Goal: Information Seeking & Learning: Understand process/instructions

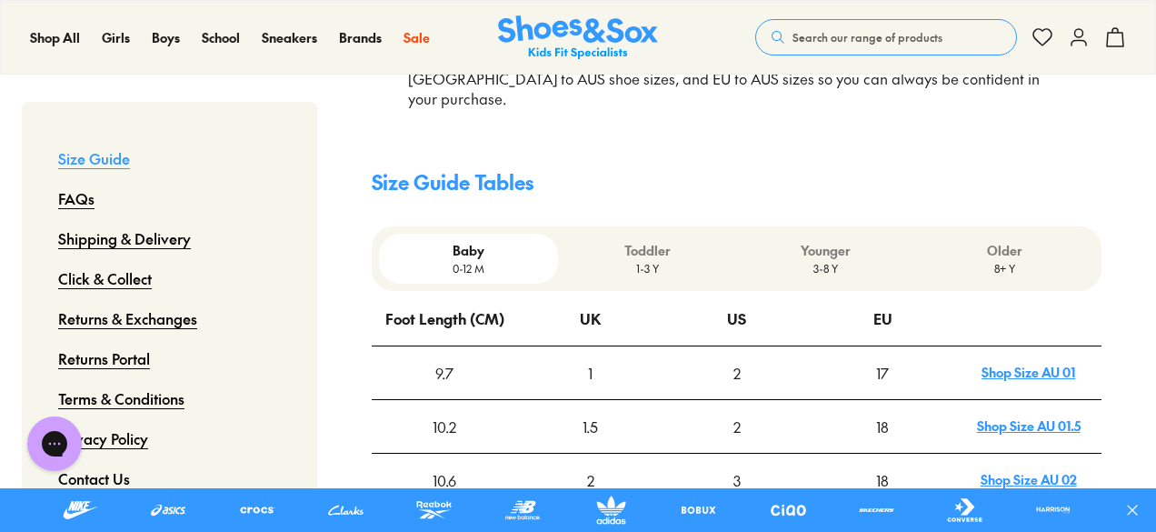
click at [836, 260] on p "3-8 Y" at bounding box center [826, 268] width 164 height 16
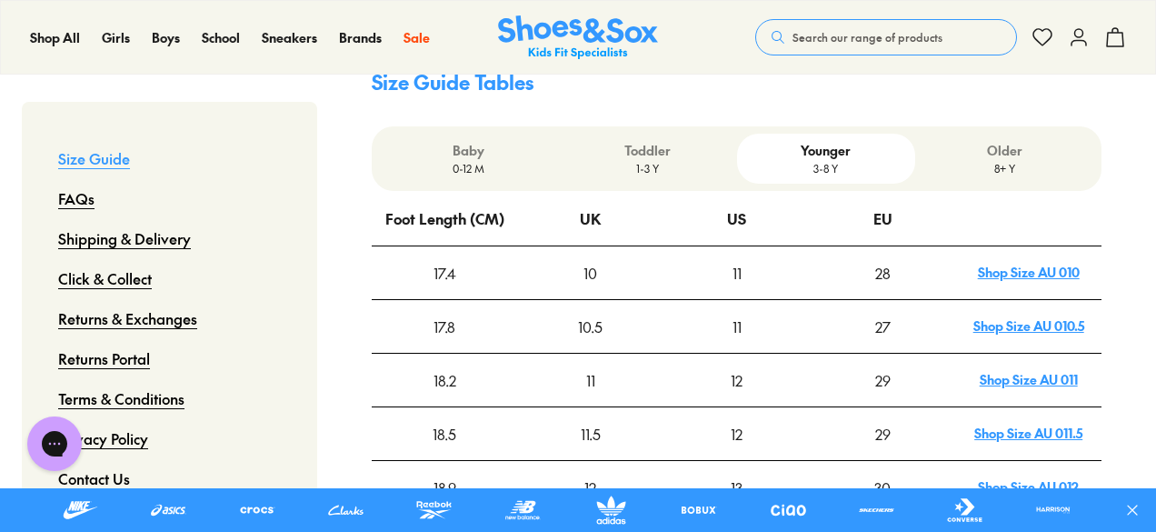
scroll to position [624, 0]
click at [1043, 370] on link "Shop Size AU 011" at bounding box center [1028, 379] width 98 height 18
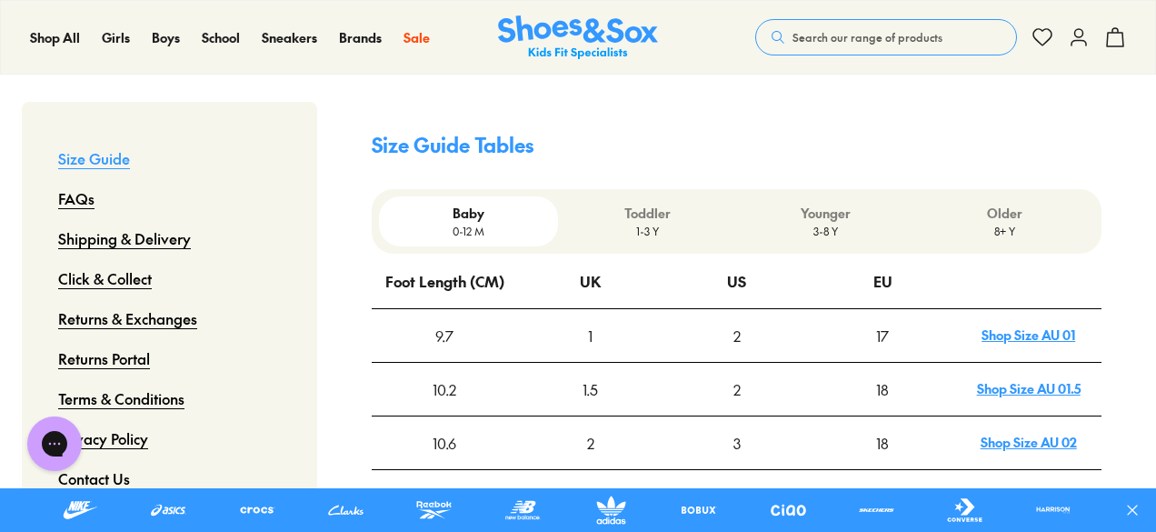
scroll to position [560, 0]
click at [822, 224] on p "3-8 Y" at bounding box center [826, 232] width 164 height 16
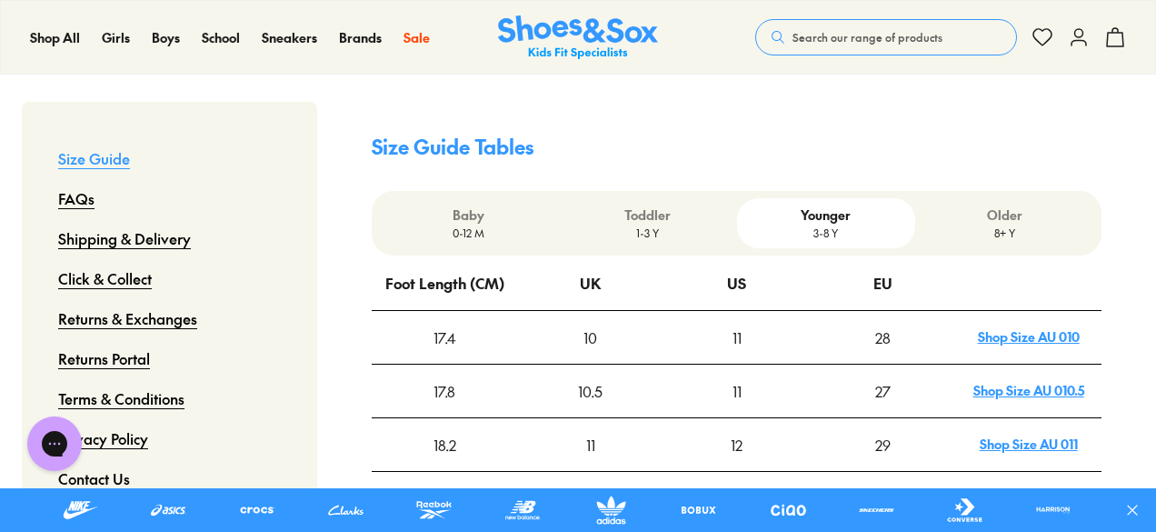
click at [648, 224] on p "1-3 Y" at bounding box center [647, 232] width 164 height 16
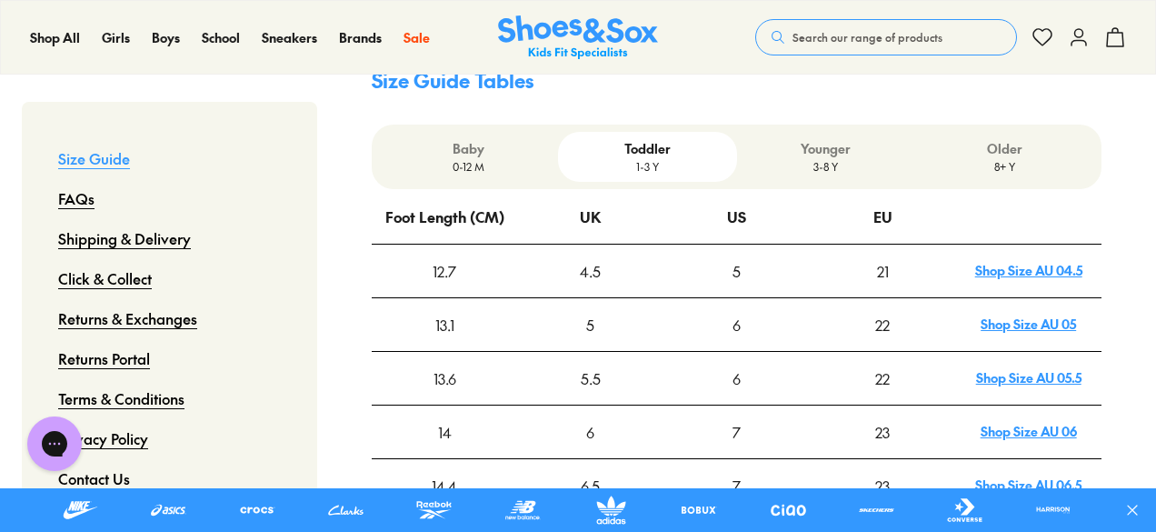
scroll to position [624, 0]
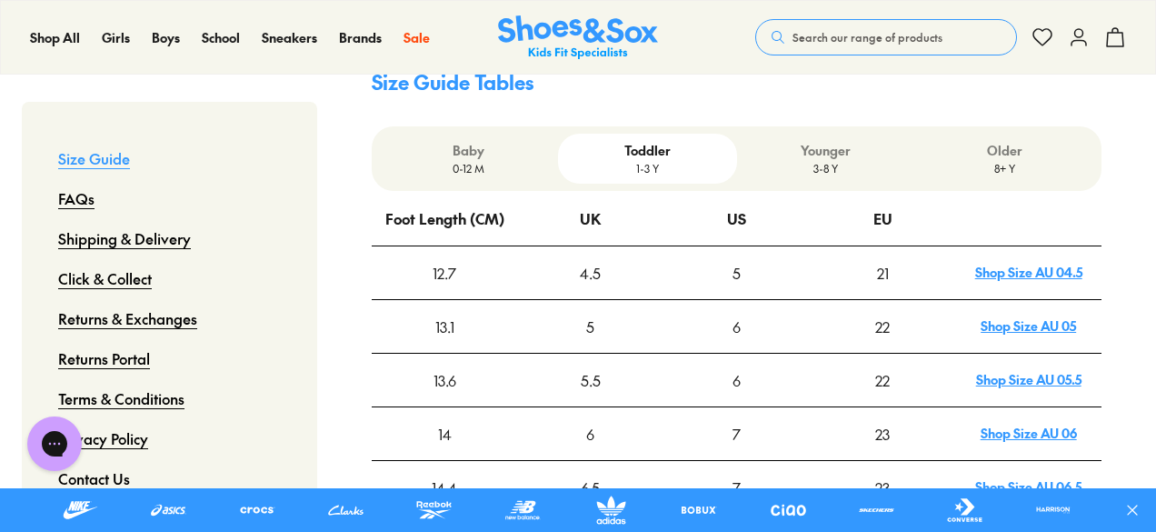
click at [835, 160] on p "3-8 Y" at bounding box center [826, 168] width 164 height 16
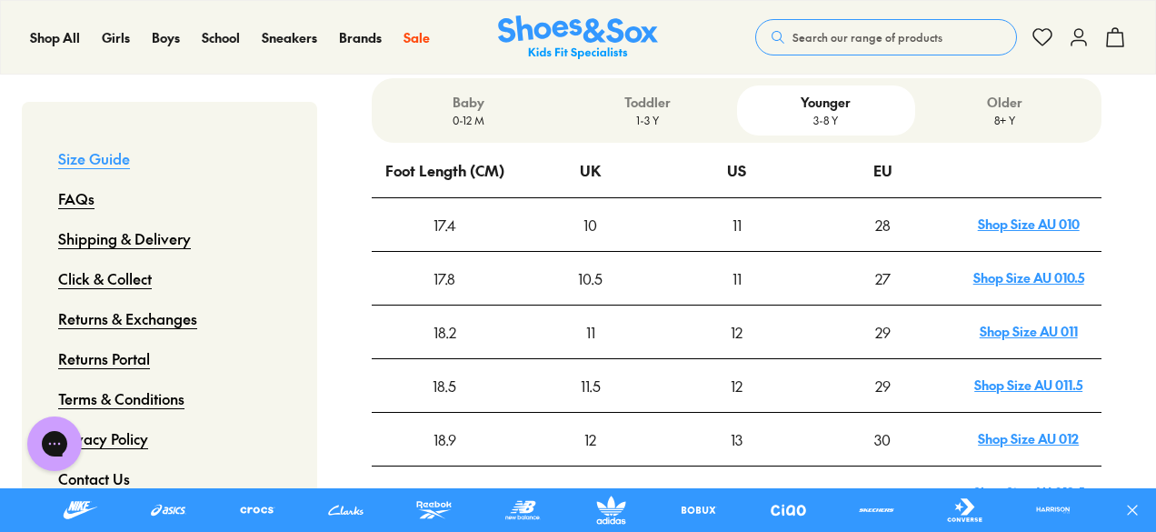
scroll to position [675, 0]
